Goal: Task Accomplishment & Management: Complete application form

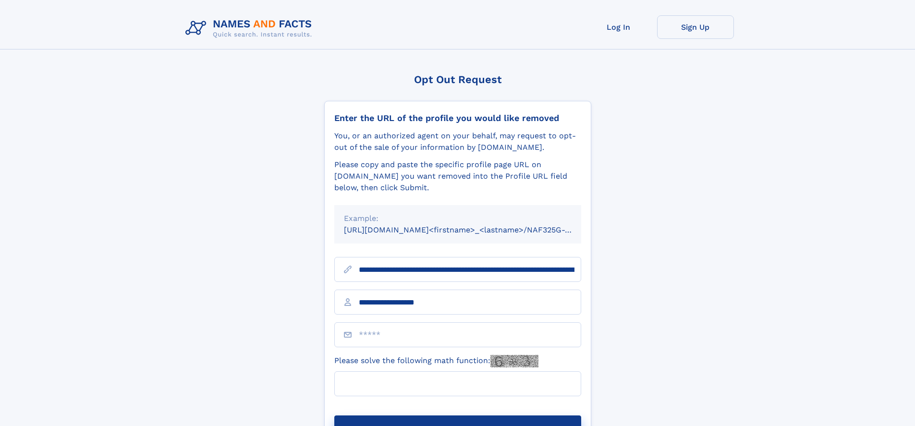
type input "**********"
type input "**"
click at [457, 415] on button "Submit Opt Out Request" at bounding box center [457, 430] width 247 height 31
